Goal: Information Seeking & Learning: Check status

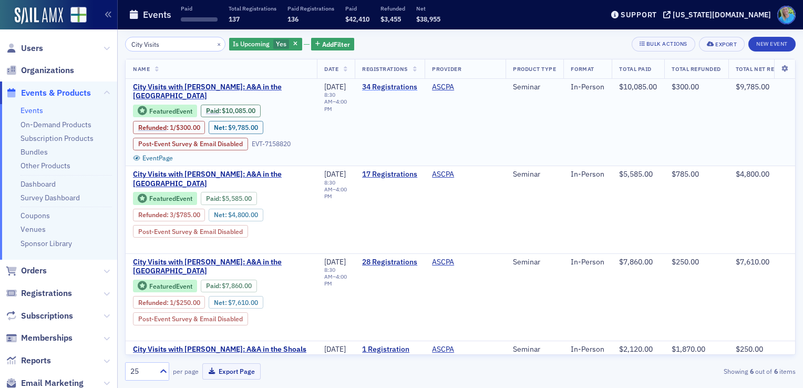
click at [389, 85] on link "34 Registrations" at bounding box center [389, 87] width 55 height 9
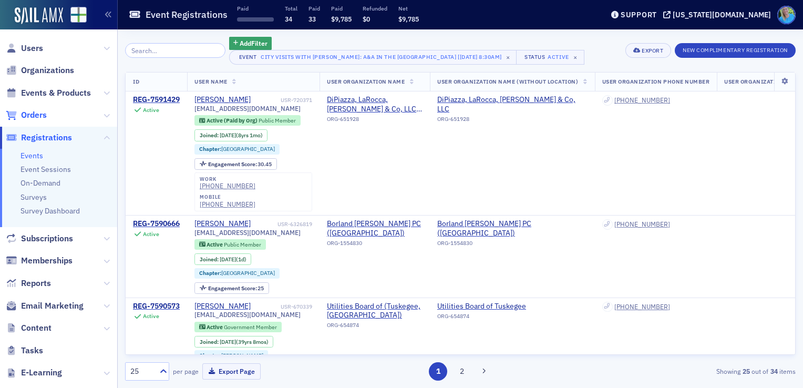
click at [26, 118] on span "Orders" at bounding box center [34, 115] width 26 height 12
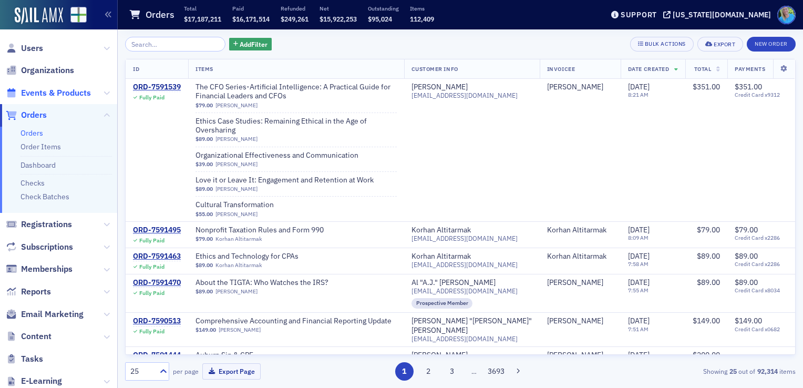
click at [57, 91] on span "Events & Products" at bounding box center [56, 93] width 70 height 12
click at [154, 41] on input "search" at bounding box center [175, 44] width 100 height 15
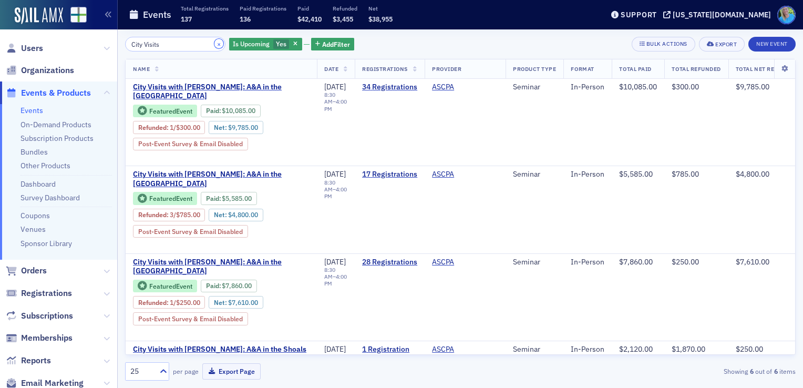
click at [215, 42] on button "×" at bounding box center [219, 43] width 9 height 9
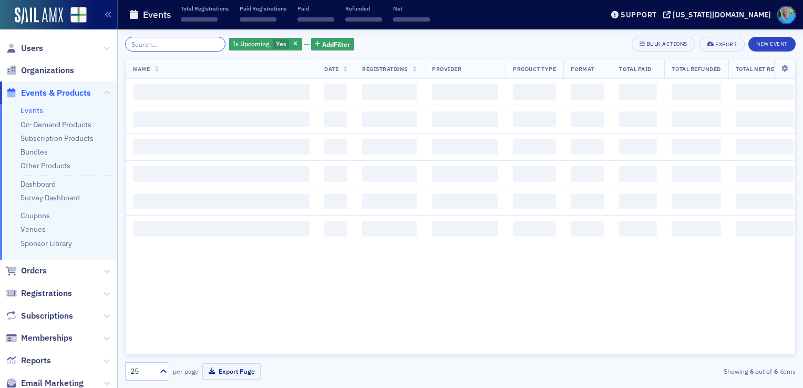
click at [205, 42] on input "search" at bounding box center [175, 44] width 100 height 15
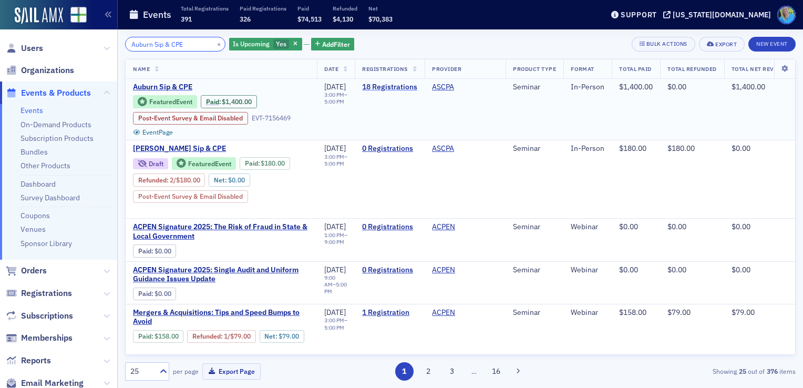
type input "Auburn Sip & CPE"
click at [393, 85] on link "18 Registrations" at bounding box center [389, 87] width 55 height 9
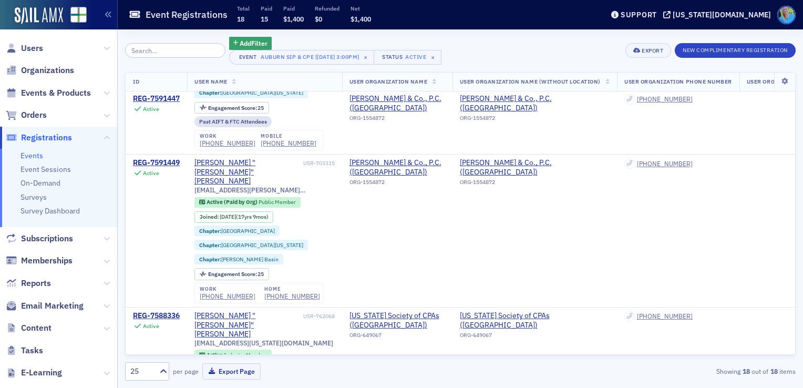
scroll to position [53, 0]
